Goal: Task Accomplishment & Management: Use online tool/utility

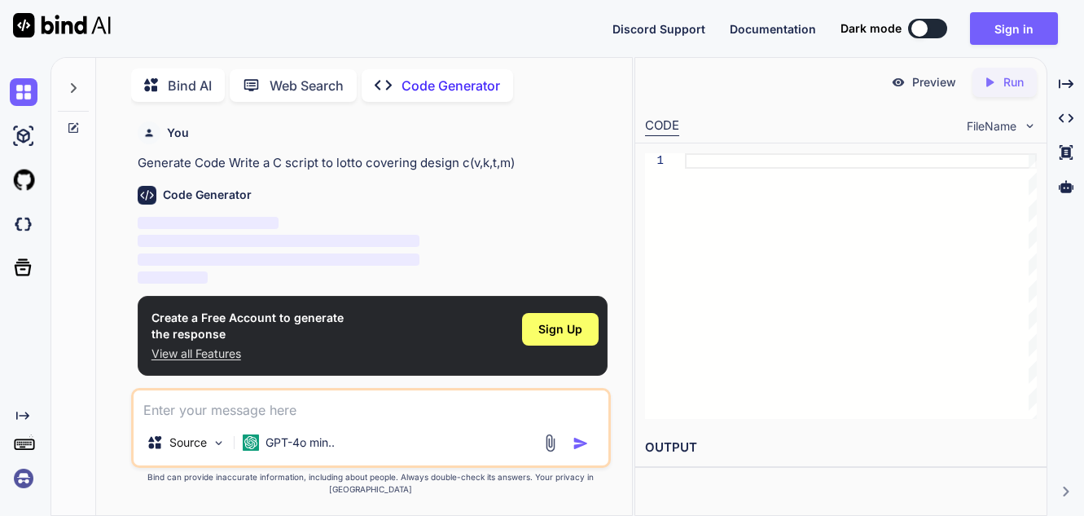
click at [173, 419] on textarea at bounding box center [371, 404] width 475 height 29
click at [562, 327] on span "Sign Up" at bounding box center [560, 329] width 44 height 16
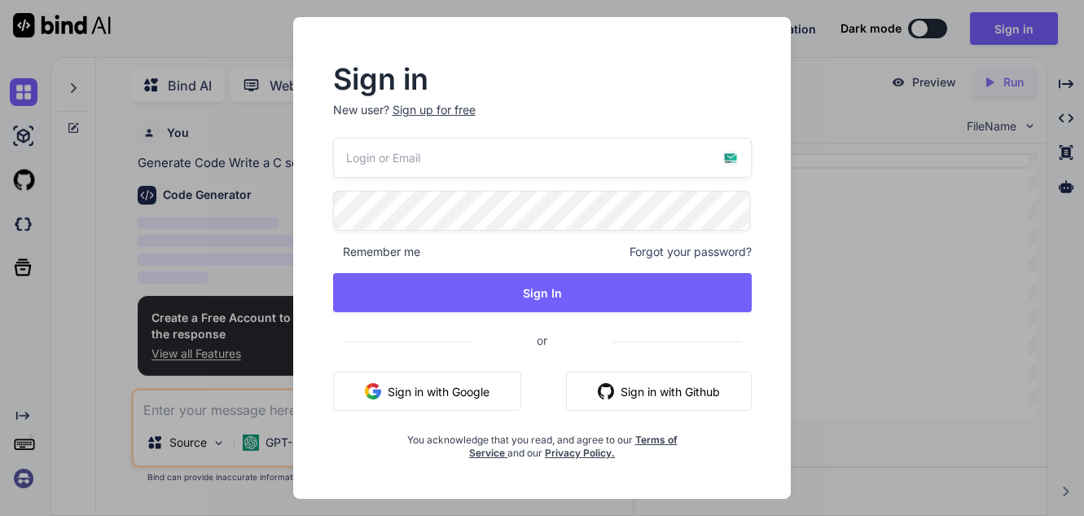
click at [421, 391] on button "Sign in with Google" at bounding box center [427, 390] width 188 height 39
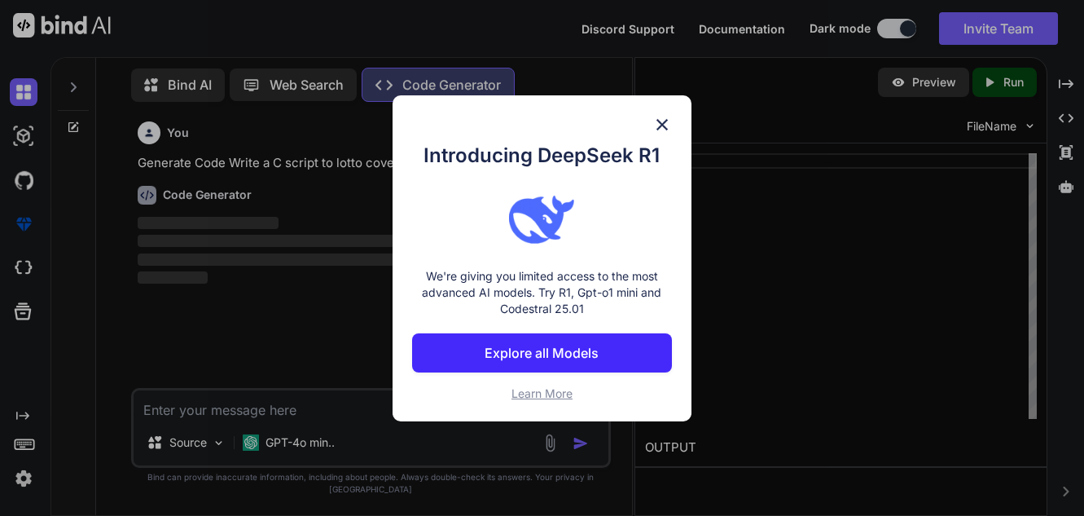
scroll to position [7, 0]
click at [538, 362] on p "Explore all Models" at bounding box center [542, 353] width 114 height 20
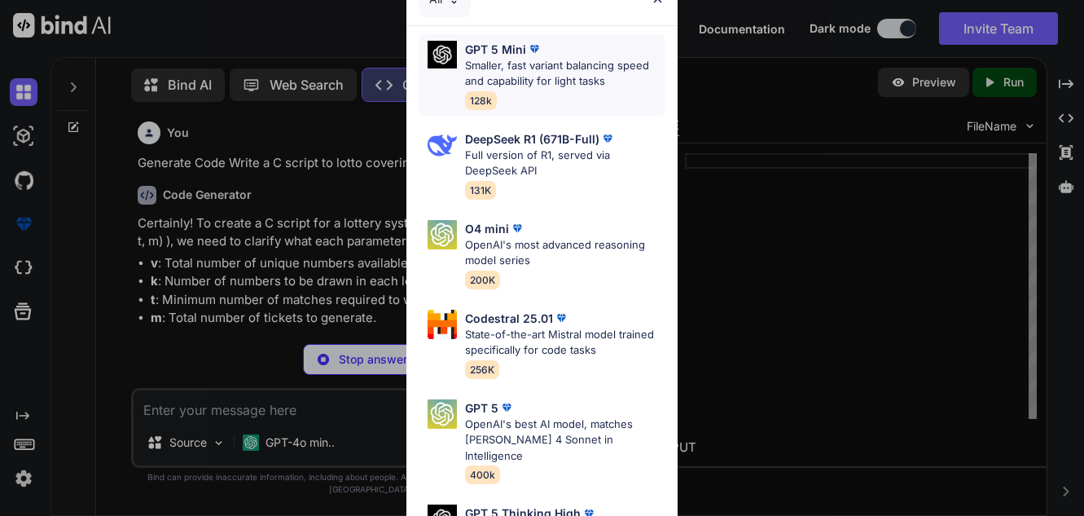
click at [512, 69] on p "Smaller, fast variant balancing speed and capability for light tasks" at bounding box center [565, 74] width 200 height 32
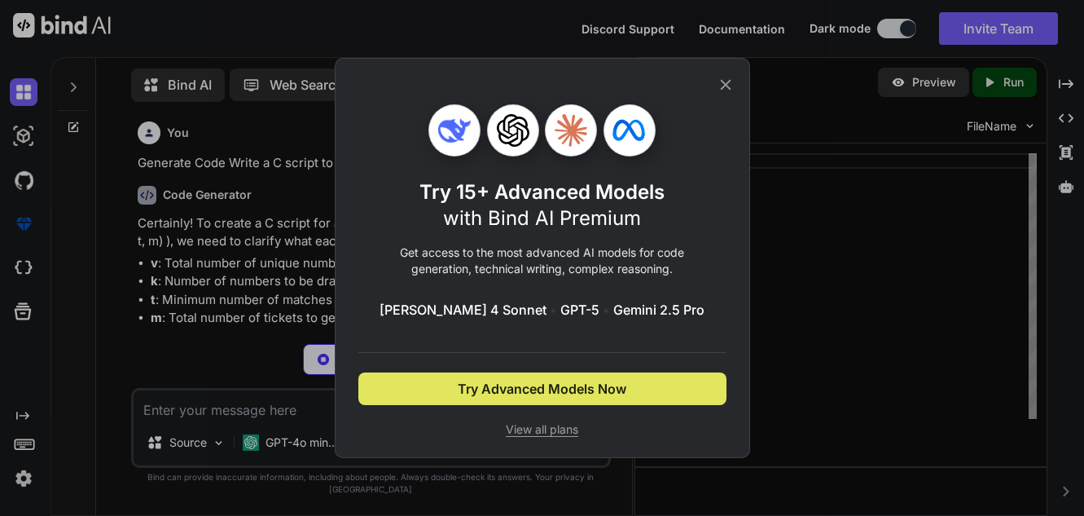
click at [513, 389] on span "Try Advanced Models Now" at bounding box center [542, 389] width 169 height 20
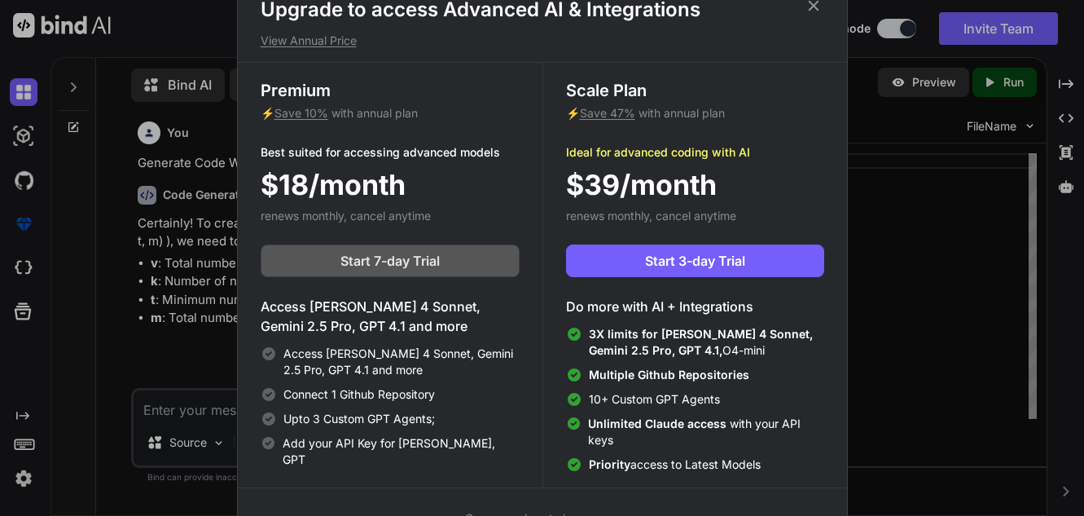
click at [333, 261] on button "Start 7-day Trial" at bounding box center [390, 260] width 259 height 33
type textarea "x"
type textarea "}"
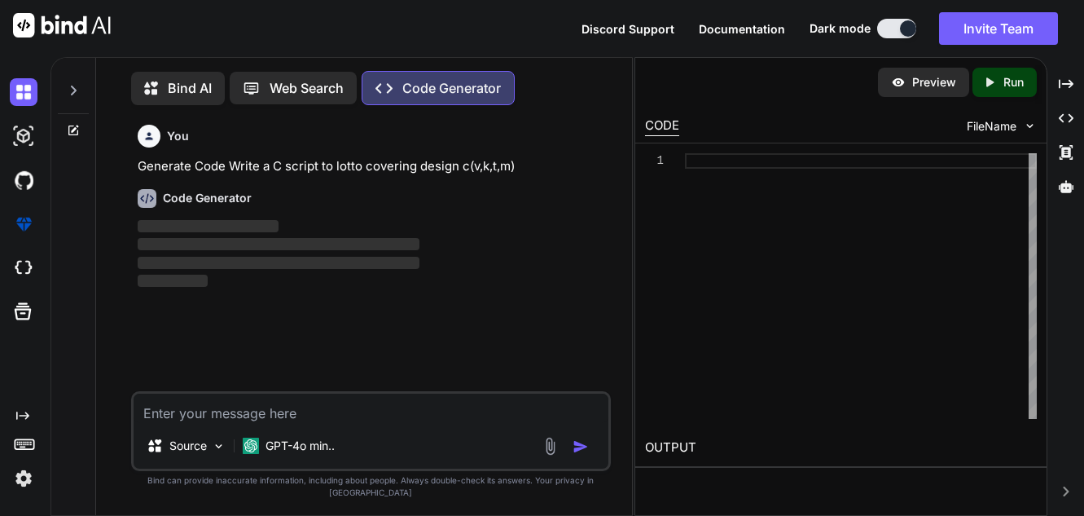
scroll to position [7, 0]
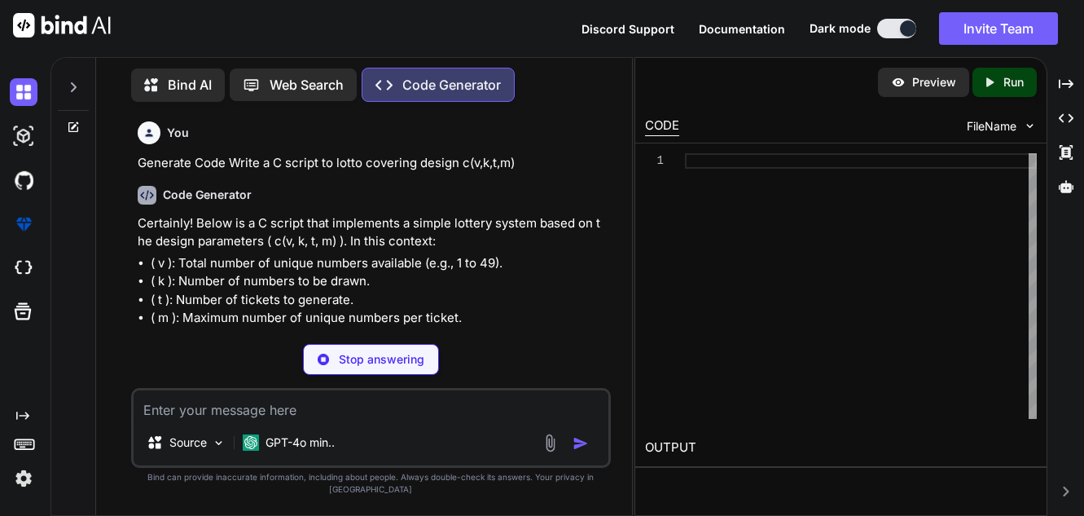
click at [606, 261] on li "( v ): Total number of unique numbers available (e.g., 1 to 49)." at bounding box center [379, 263] width 457 height 19
type textarea "x"
type textarea "generate_lotto_tickets(v, k, t); return 0; }"
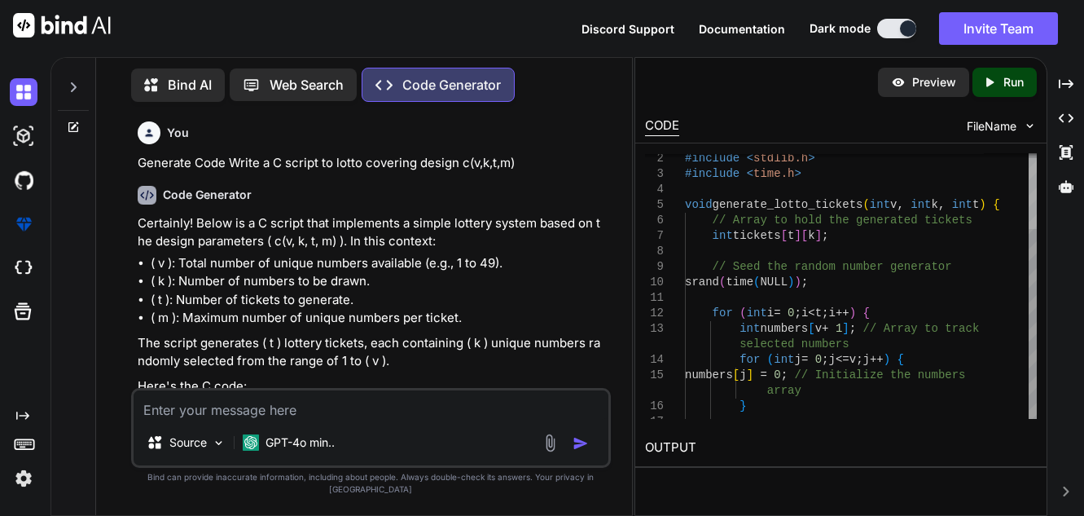
click at [1036, 183] on div at bounding box center [1033, 193] width 8 height 71
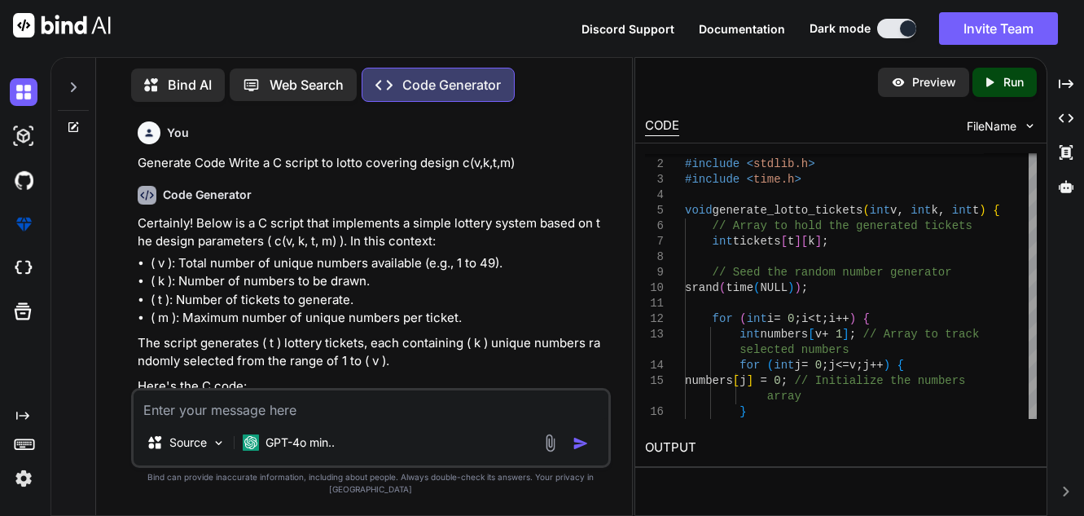
click at [1012, 80] on p "Run" at bounding box center [1013, 82] width 20 height 16
type textarea "x"
type textarea "#include <stdio.h> #include <stdlib.h> #include <time.h> void generate_lotto_ti…"
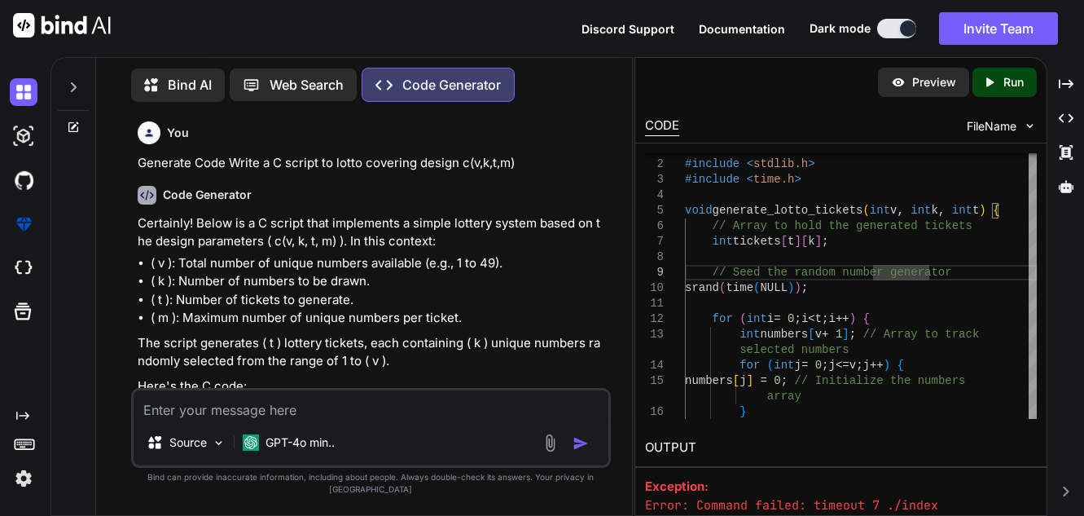
click at [582, 451] on img "button" at bounding box center [581, 443] width 16 height 16
click at [230, 419] on textarea at bounding box center [371, 404] width 475 height 29
type textarea "g"
type textarea "x"
type textarea "ge"
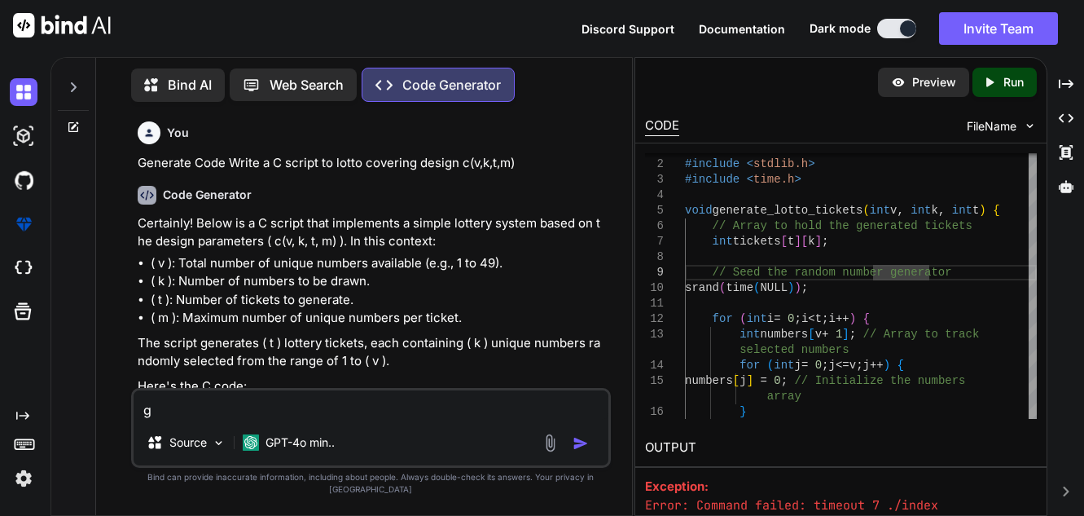
type textarea "x"
type textarea "ger"
type textarea "x"
type textarea "gera"
type textarea "x"
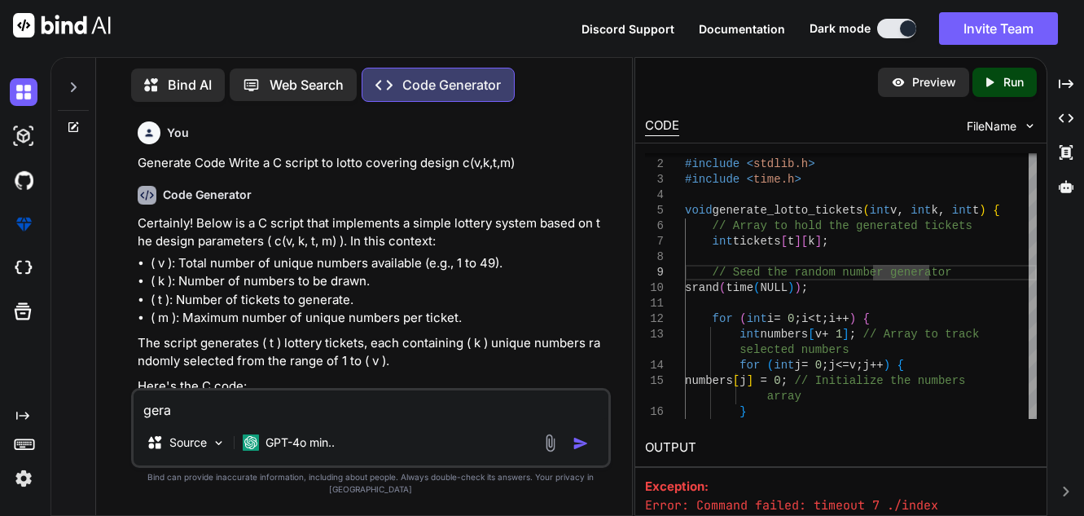
type textarea "gerad"
type textarea "x"
type textarea "gerado"
type textarea "x"
type textarea "gerador"
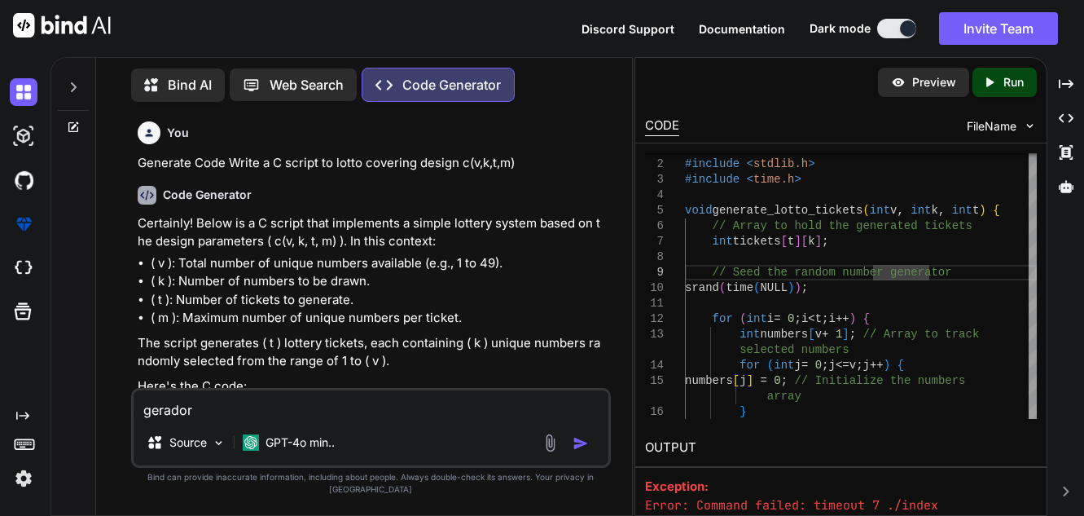
type textarea "x"
type textarea "gerador"
type textarea "x"
type textarea "gerador l"
type textarea "x"
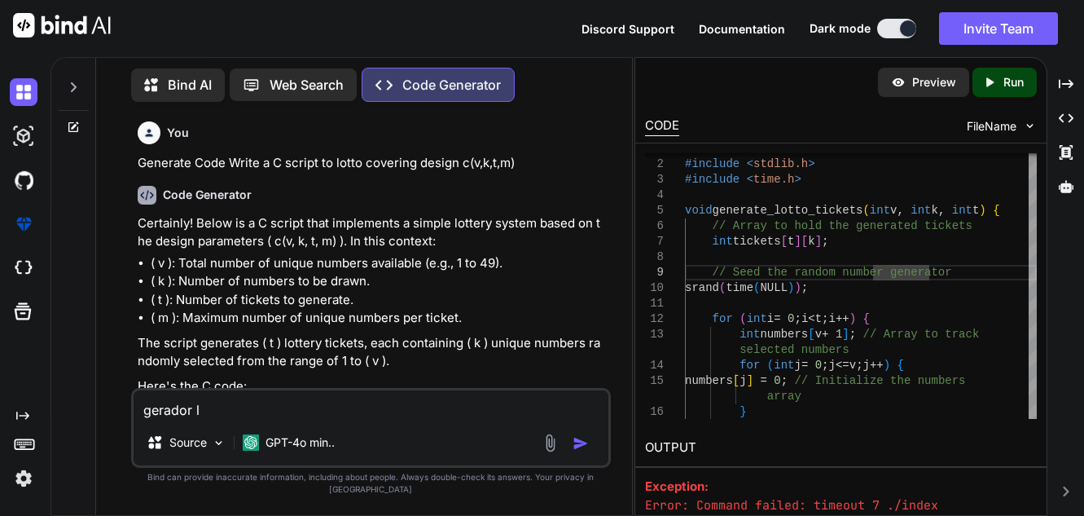
type textarea "gerador lo"
type textarea "x"
type textarea "gerador lot"
type textarea "x"
type textarea "gerador lott"
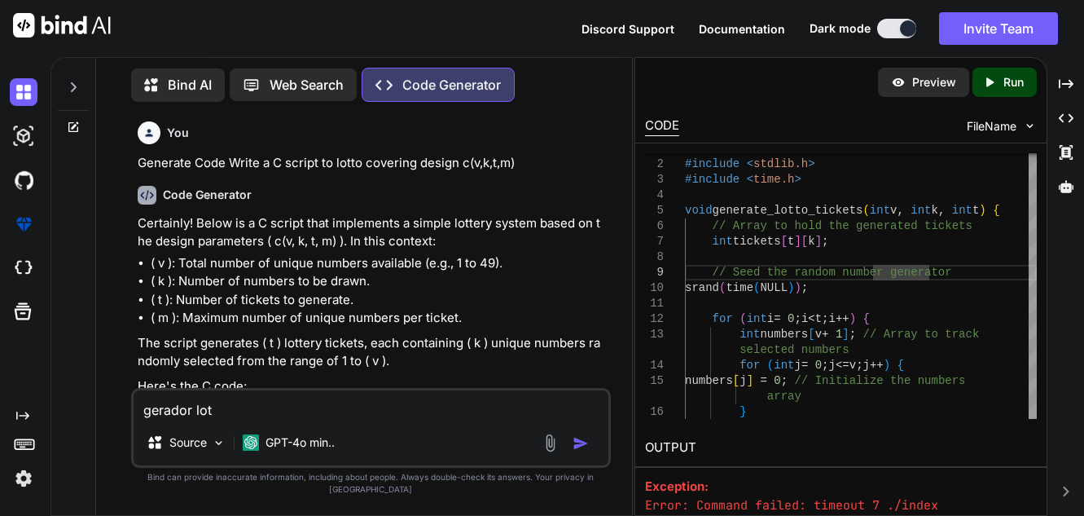
type textarea "x"
type textarea "gerador lotto"
type textarea "x"
type textarea "gerador lotto"
type textarea "x"
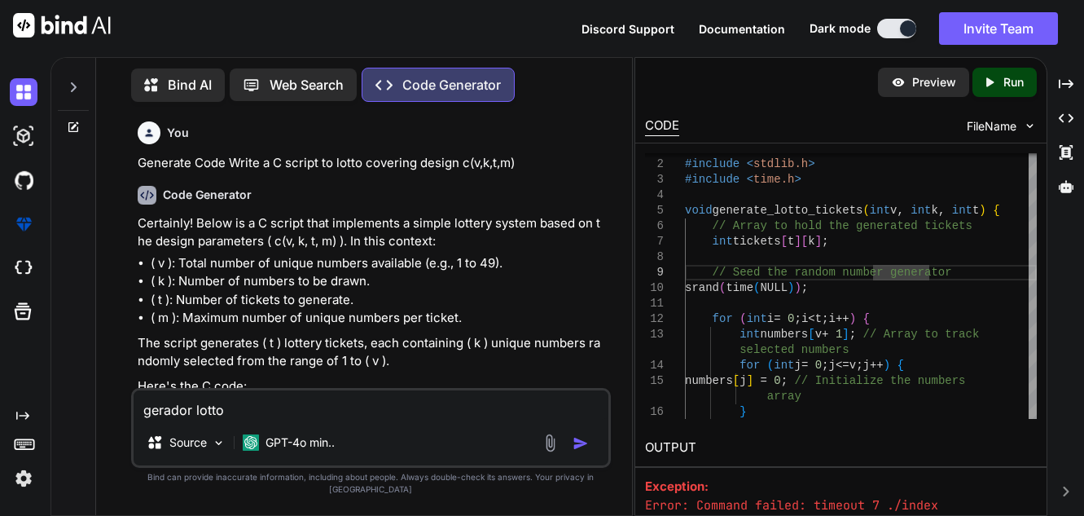
type textarea "gerador lotto a"
type textarea "x"
type textarea "gerador lotto an"
type textarea "x"
type textarea "gerador lotto ann"
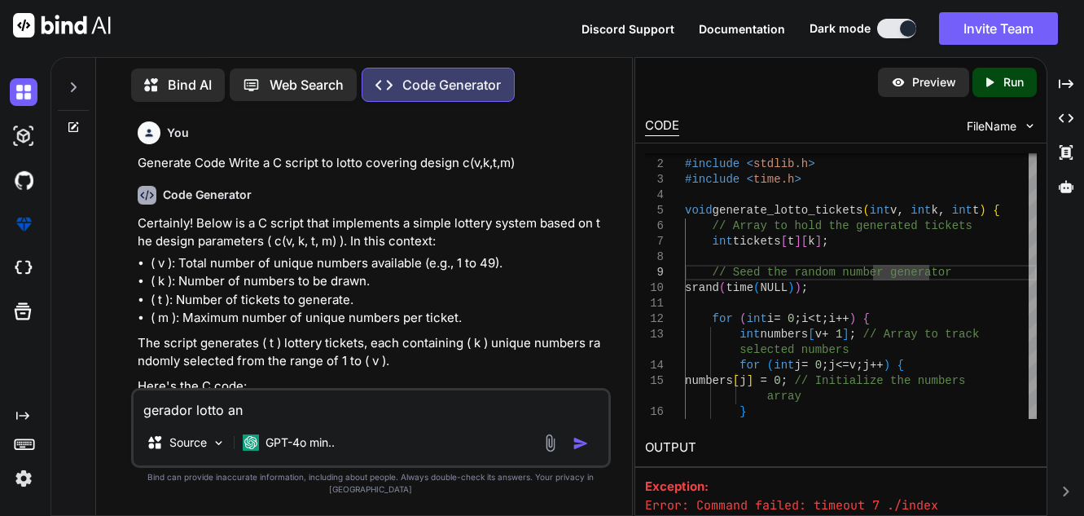
type textarea "x"
type textarea "gerador lotto anne"
type textarea "x"
type textarea "gerador lotto annea"
type textarea "x"
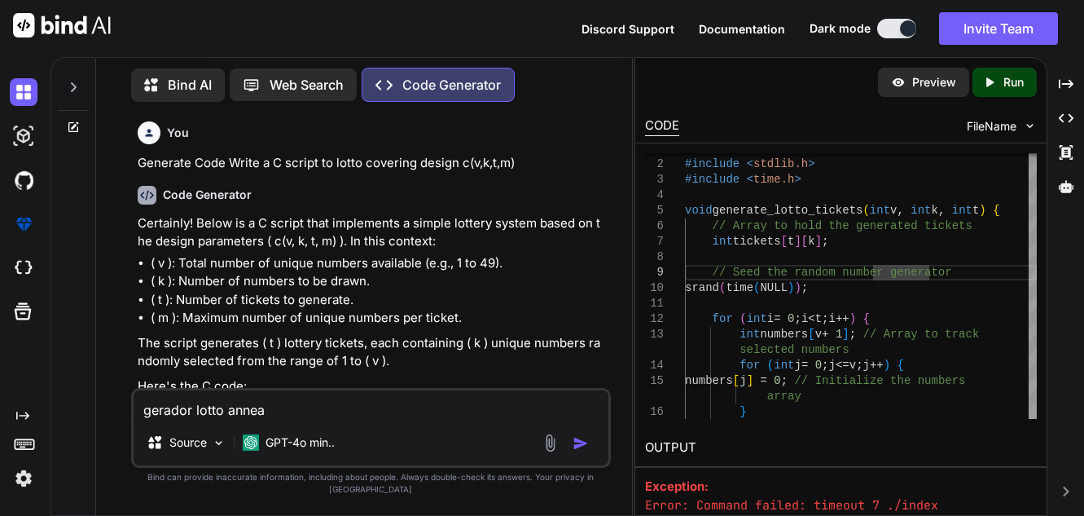
type textarea "gerador lotto anneal"
type textarea "x"
type textarea "gerador lotto anneali"
type textarea "x"
type textarea "gerador lotto annealin"
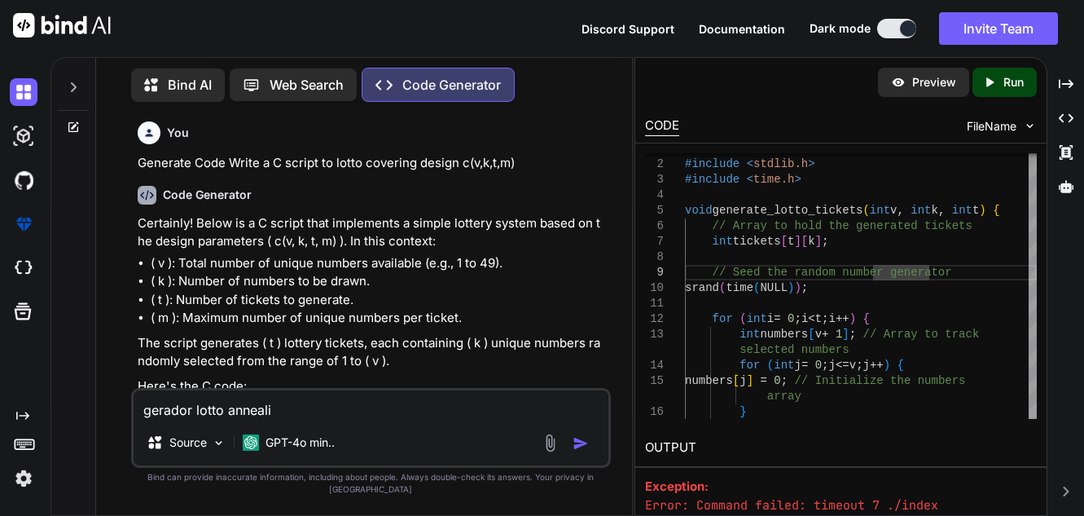
type textarea "x"
type textarea "gerador lotto annealing"
type textarea "x"
type textarea "gerador lotto annealing"
type textarea "x"
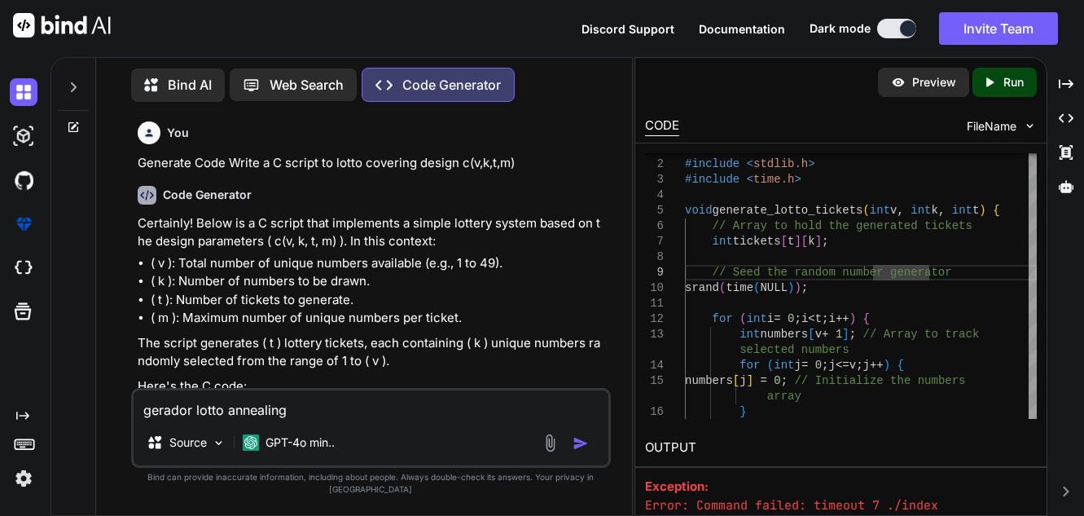
type textarea "gerador lotto annealing s"
type textarea "x"
type textarea "gerador lotto annealing si"
type textarea "x"
type textarea "gerador lotto annealing sim"
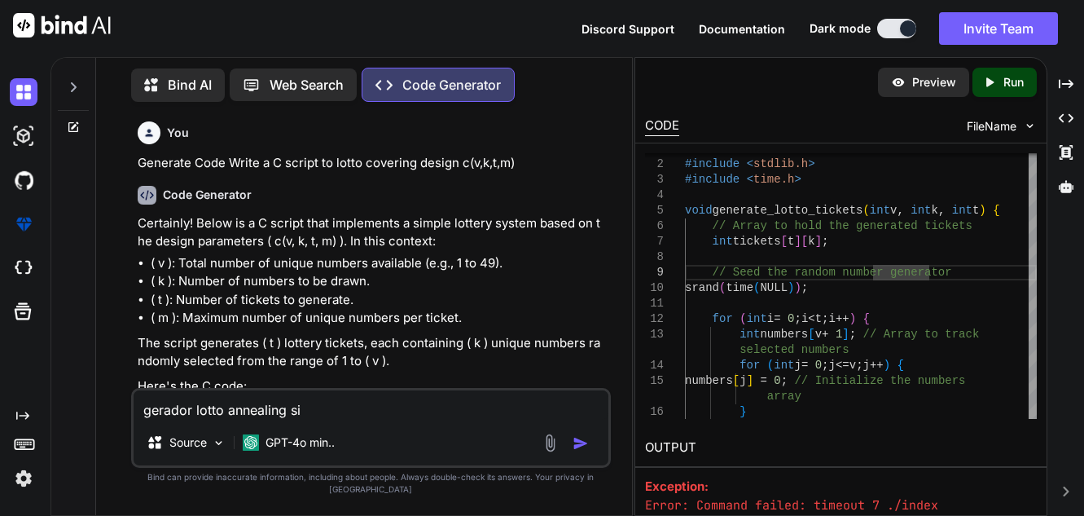
type textarea "x"
type textarea "gerador lotto annealing simu"
type textarea "x"
type textarea "gerador lotto annealing simul"
type textarea "x"
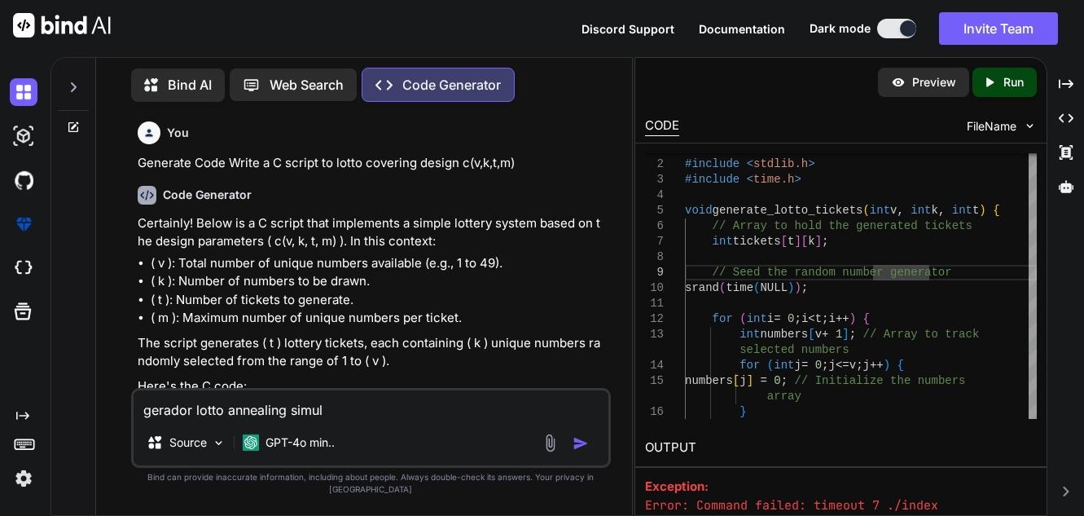
type textarea "gerador lotto annealing simula"
type textarea "x"
type textarea "gerador lotto annealing simulat"
type textarea "x"
type textarea "gerador lotto annealing simulate"
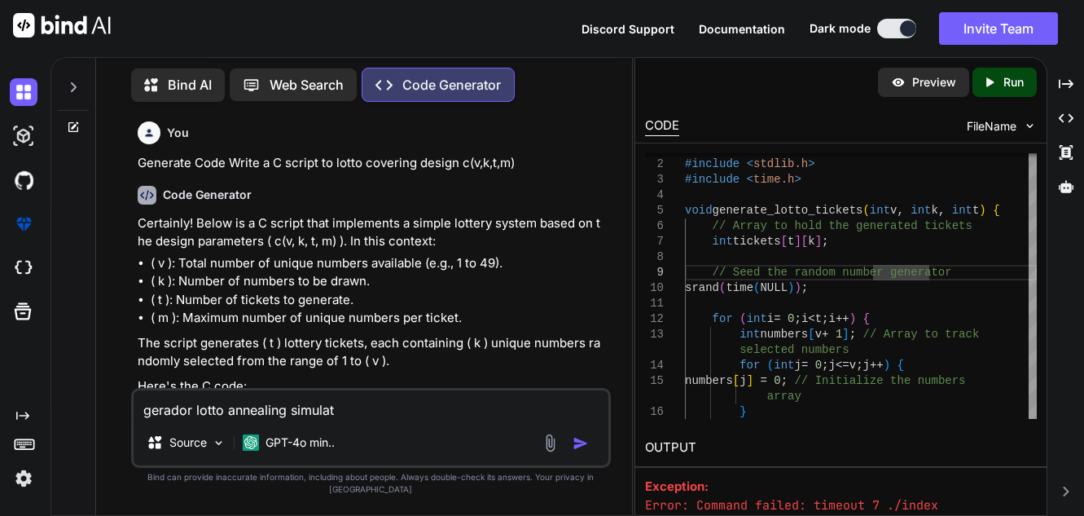
type textarea "x"
type textarea "gerador lotto annealing simulated"
type textarea "x"
type textarea "gerador lotto annealing simulated"
type textarea "x"
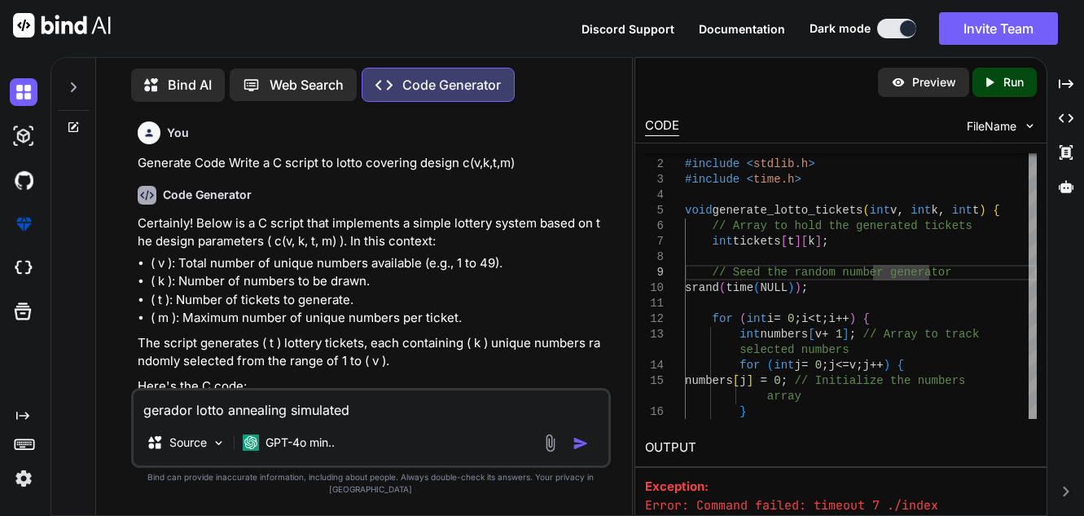
type textarea "gerador lotto annealing simulated c"
type textarea "x"
type textarea "gerador lotto annealing simulated co"
type textarea "x"
type textarea "gerador lotto annealing simulated cov"
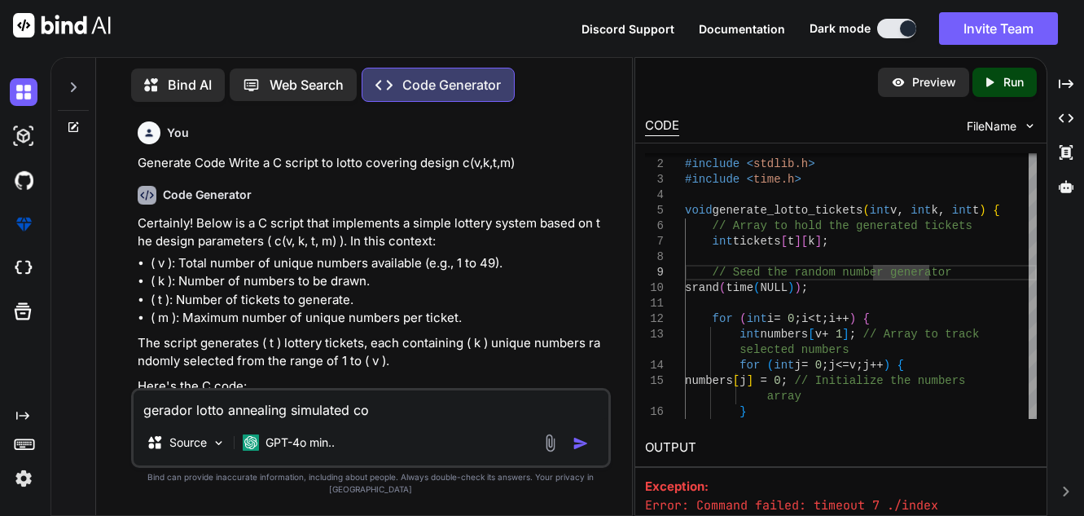
type textarea "x"
type textarea "gerador lotto annealing simulated cove"
type textarea "x"
type textarea "gerador lotto annealing simulated cover"
type textarea "x"
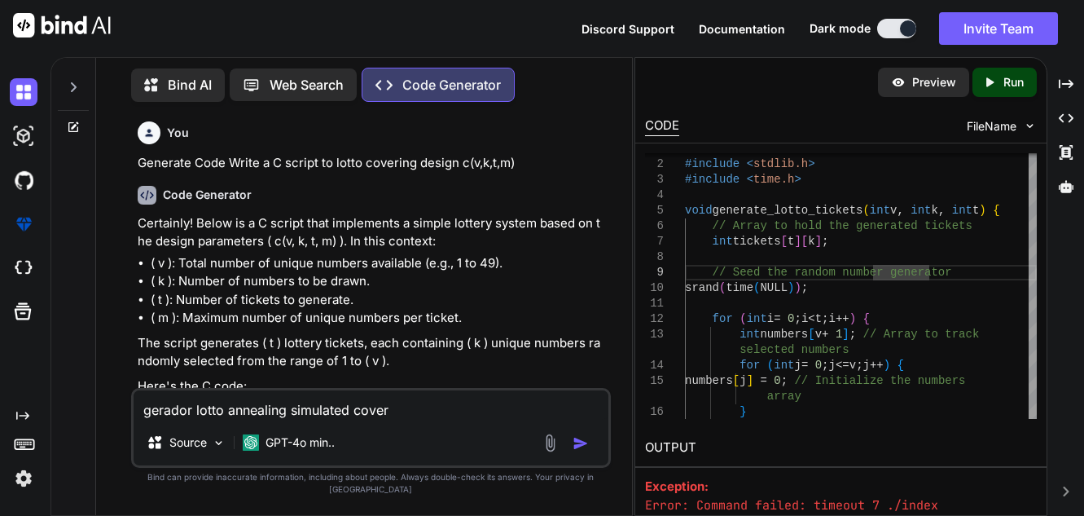
type textarea "gerador lotto annealing simulated cover"
click at [580, 451] on img "button" at bounding box center [581, 443] width 16 height 16
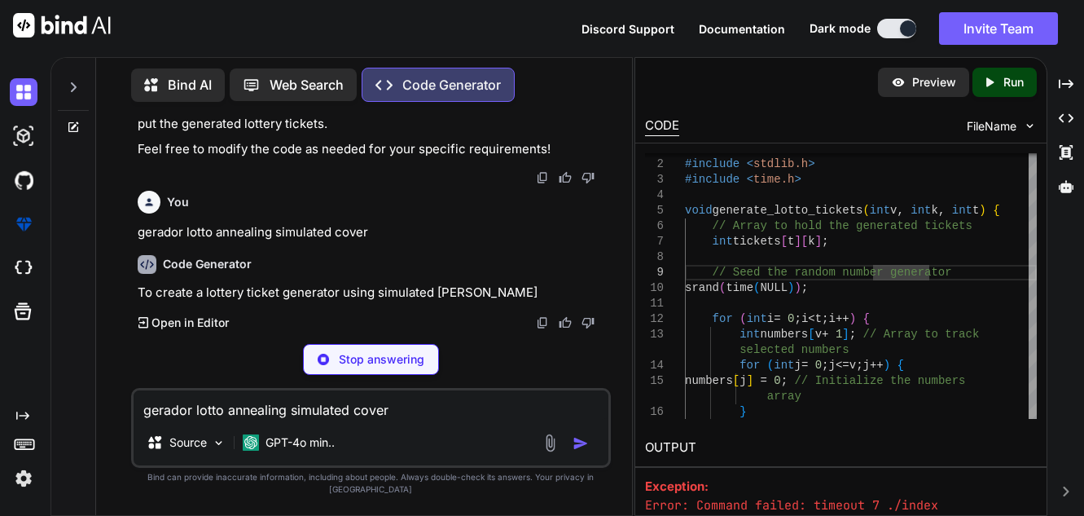
scroll to position [1489, 0]
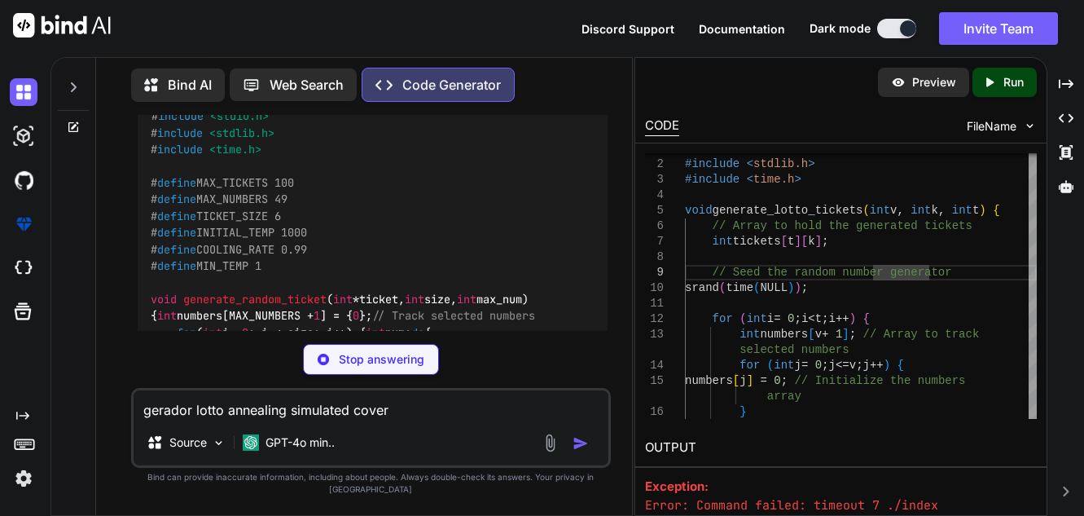
type textarea "x"
type textarea "} return 0; }"
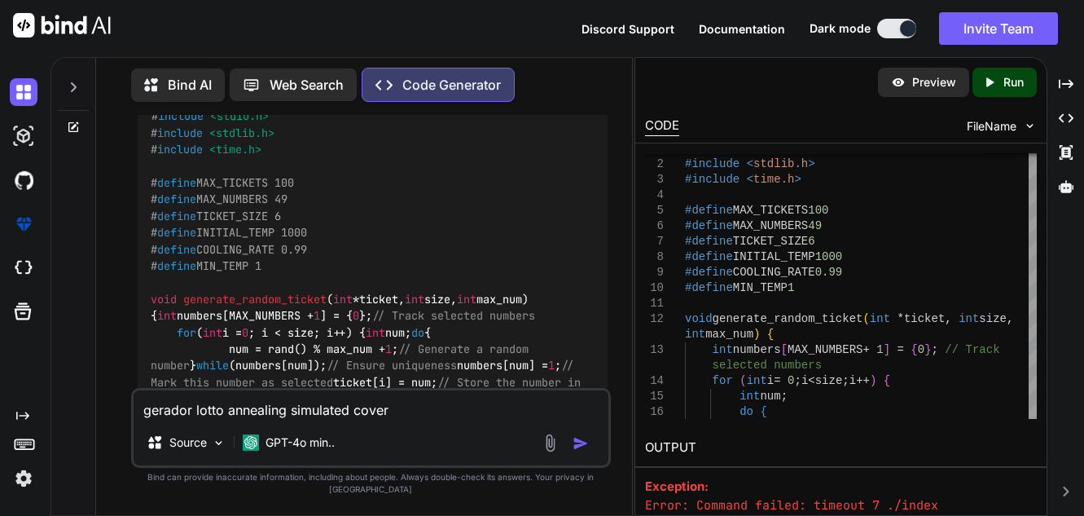
click at [1042, 171] on div "14 15 12 13 10 11 8 9 7 6 5 4 3 2 1 16 for ( int i = 0 ; i < size ; i ++ ) { in…" at bounding box center [841, 285] width 412 height 285
click at [1036, 243] on div at bounding box center [1033, 286] width 8 height 266
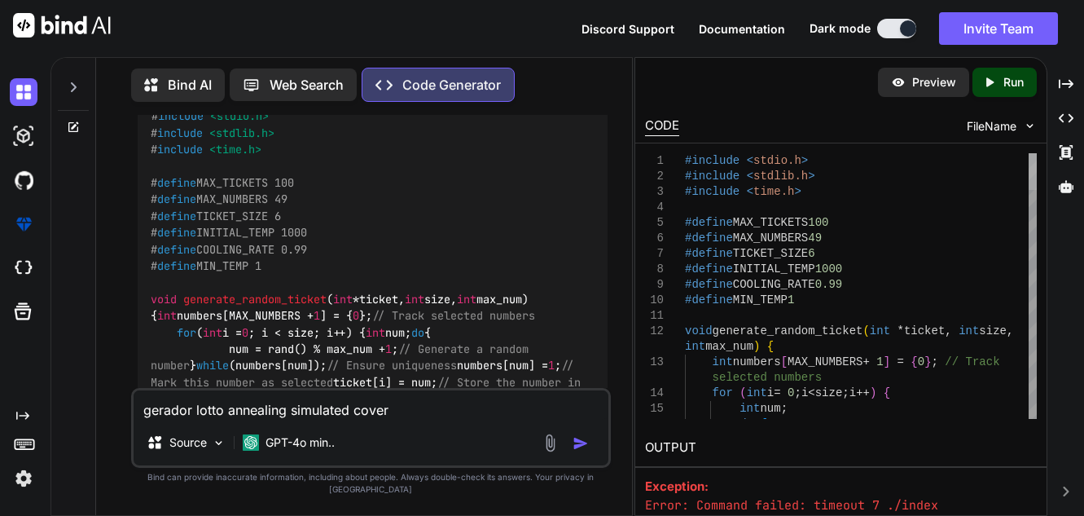
click at [1037, 153] on div at bounding box center [1033, 171] width 8 height 37
